Goal: Use online tool/utility: Utilize a website feature to perform a specific function

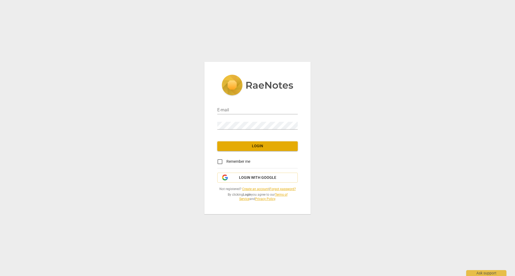
type input "[EMAIL_ADDRESS][DOMAIN_NAME]"
click at [263, 146] on span "Login" at bounding box center [258, 146] width 72 height 5
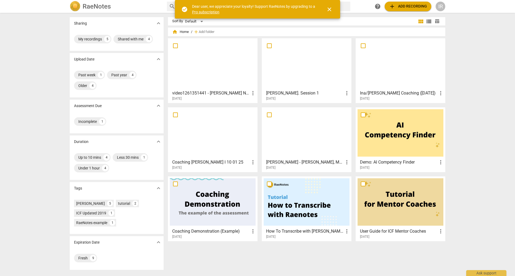
click at [222, 68] on div at bounding box center [213, 63] width 86 height 47
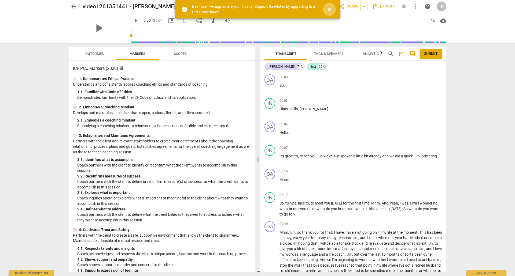
click at [330, 8] on span "close" at bounding box center [329, 9] width 6 height 6
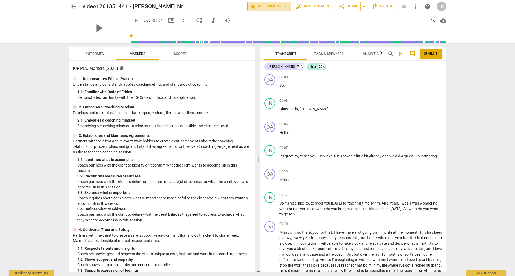
click at [282, 5] on span "arrow_drop_down" at bounding box center [285, 6] width 6 height 6
click at [289, 20] on div at bounding box center [257, 138] width 515 height 276
click at [319, 6] on span "auto_fix_high AI Assessment" at bounding box center [314, 6] width 36 height 6
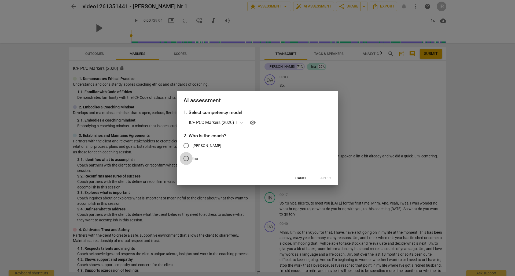
click at [186, 160] on input "Ina" at bounding box center [186, 158] width 13 height 13
radio input "true"
click at [328, 176] on span "Apply" at bounding box center [325, 178] width 11 height 5
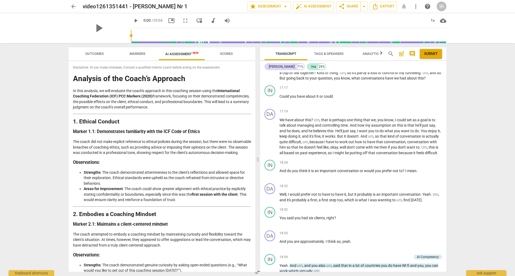
scroll to position [1957, 0]
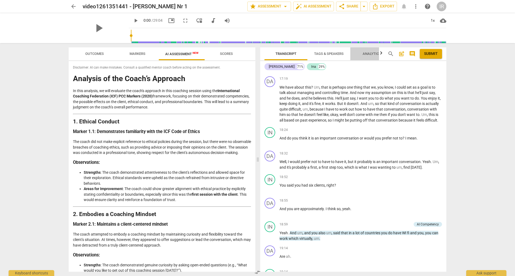
click at [373, 53] on span "Analytics" at bounding box center [372, 54] width 18 height 4
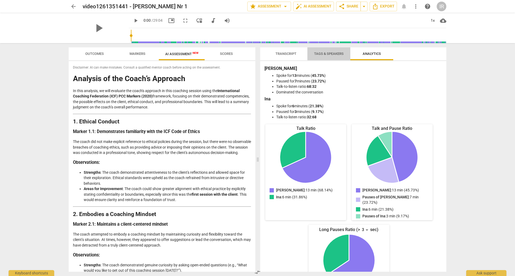
click at [330, 51] on span "Tags & Speakers" at bounding box center [329, 53] width 42 height 7
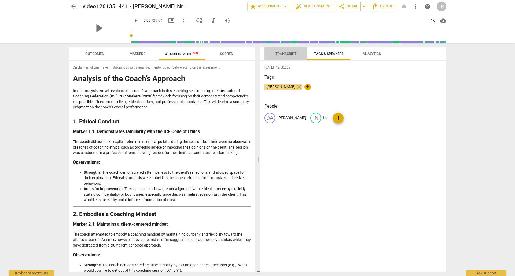
click at [287, 54] on span "Transcript" at bounding box center [285, 54] width 21 height 4
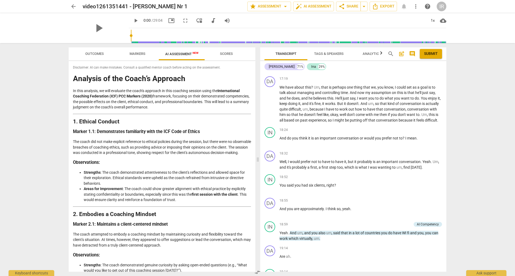
click at [479, 179] on div "arrow_back video1261351441 - [PERSON_NAME] Nr 1 edit star Assessment arrow_drop…" at bounding box center [257, 138] width 515 height 276
drag, startPoint x: 254, startPoint y: 98, endPoint x: 477, endPoint y: 171, distance: 234.6
click at [477, 171] on div "arrow_back video1261351441 - [PERSON_NAME] Nr 1 edit star Assessment arrow_drop…" at bounding box center [257, 138] width 515 height 276
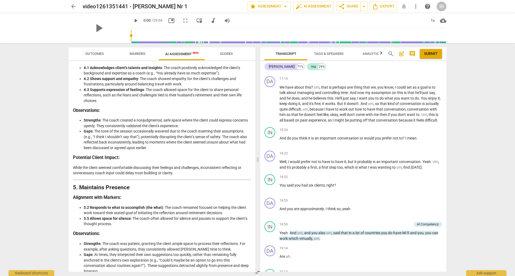
scroll to position [508, 0]
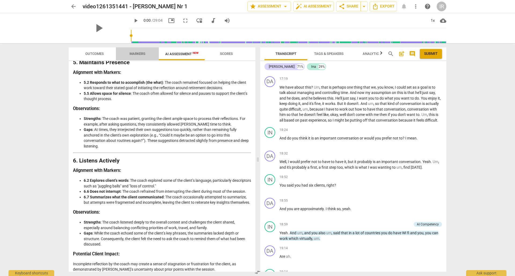
click at [138, 53] on span "Markers" at bounding box center [138, 54] width 16 height 4
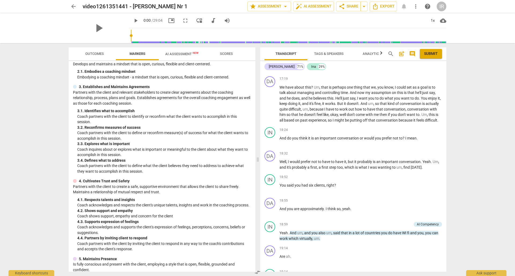
scroll to position [0, 0]
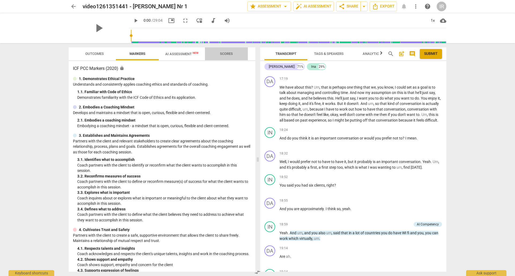
click at [224, 54] on span "Scores" at bounding box center [226, 54] width 13 height 4
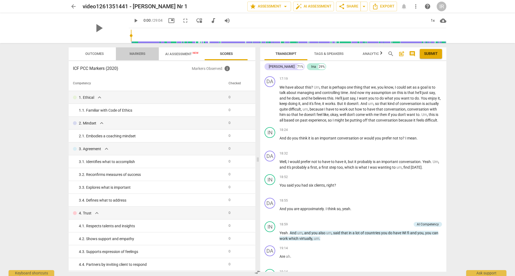
click at [139, 54] on span "Markers" at bounding box center [138, 54] width 16 height 4
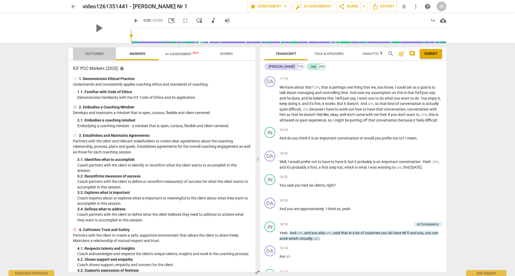
click at [91, 54] on span "Outcomes" at bounding box center [94, 54] width 19 height 4
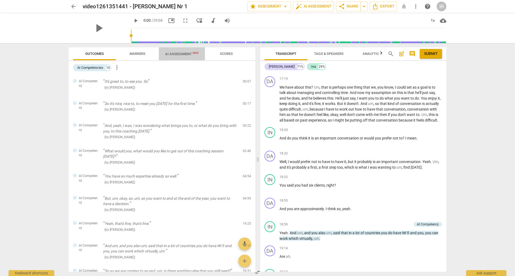
click at [180, 51] on span "AI Assessment New" at bounding box center [182, 54] width 46 height 8
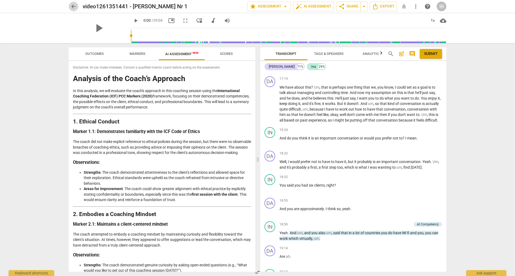
click at [73, 7] on span "arrow_back" at bounding box center [73, 6] width 6 height 6
